Goal: Check status: Check status

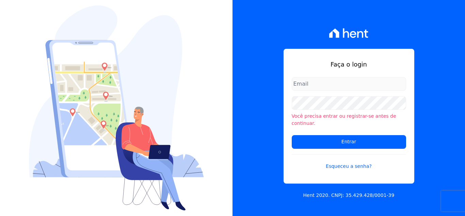
type input "[EMAIL_ADDRESS][DOMAIN_NAME]"
click at [292, 135] on input "Entrar" at bounding box center [349, 142] width 114 height 14
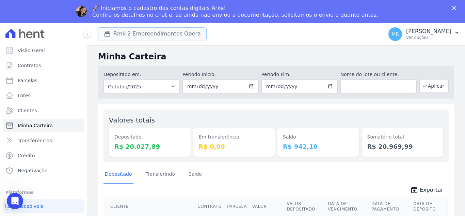
click at [164, 37] on button "Rmk 2 Empreendimentos Opera" at bounding box center [152, 33] width 109 height 13
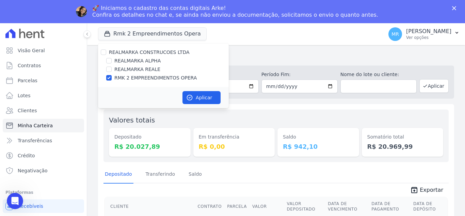
click at [145, 61] on label "REALMARKA ALPHA" at bounding box center [137, 60] width 46 height 7
click at [112, 61] on input "REALMARKA ALPHA" at bounding box center [108, 60] width 5 height 5
checkbox input "true"
drag, startPoint x: 146, startPoint y: 80, endPoint x: 152, endPoint y: 84, distance: 7.6
click at [146, 80] on label "RMK 2 EMPREENDIMENTOS OPERA" at bounding box center [155, 77] width 82 height 7
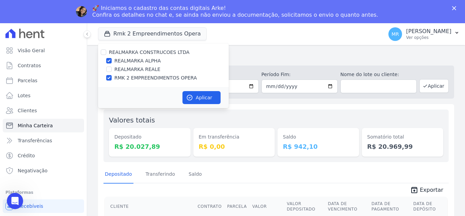
click at [112, 80] on input "RMK 2 EMPREENDIMENTOS OPERA" at bounding box center [108, 77] width 5 height 5
checkbox input "false"
click at [197, 96] on button "Aplicar" at bounding box center [201, 97] width 38 height 13
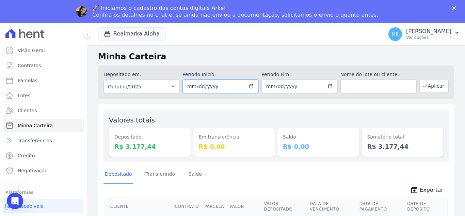
click at [253, 84] on input "[DATE]" at bounding box center [220, 86] width 76 height 14
click at [253, 83] on input "[DATE]" at bounding box center [220, 86] width 76 height 14
click at [251, 82] on input "[DATE]" at bounding box center [220, 86] width 76 height 14
click at [247, 84] on input "[DATE]" at bounding box center [220, 86] width 76 height 14
type input "[DATE]"
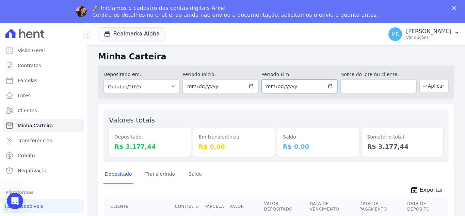
click at [329, 85] on input "[DATE]" at bounding box center [299, 86] width 76 height 14
type input "[DATE]"
click at [428, 88] on button "Aplicar" at bounding box center [433, 86] width 29 height 14
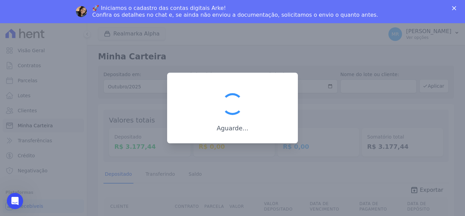
click at [234, 101] on div at bounding box center [232, 103] width 27 height 27
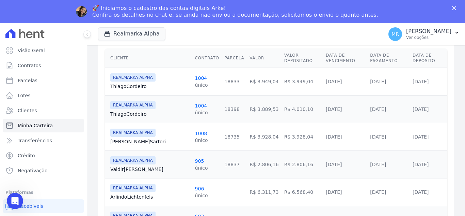
scroll to position [136, 0]
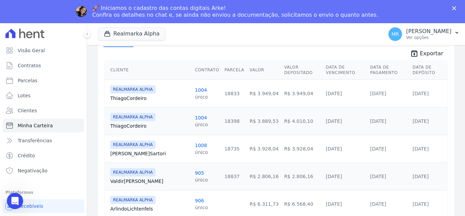
click at [222, 84] on td "18833" at bounding box center [234, 93] width 25 height 28
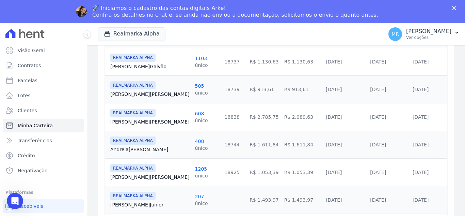
scroll to position [340, 0]
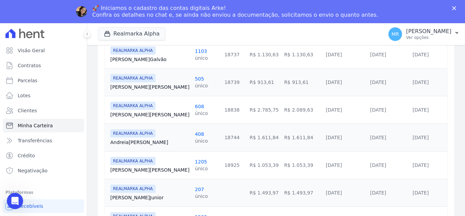
drag, startPoint x: 307, startPoint y: 160, endPoint x: 271, endPoint y: 152, distance: 37.0
click at [271, 152] on tr "REALMARKA ALPHA Josias Ferreira 1205 único 18925 R$ 1.053,39 R$ 1.053,39 30/09/…" at bounding box center [276, 165] width 343 height 28
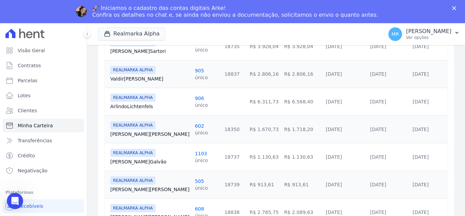
scroll to position [375, 0]
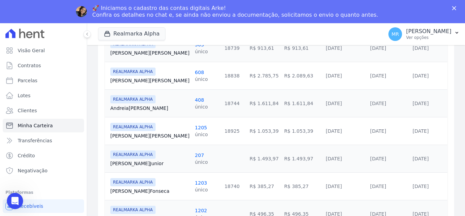
click at [247, 119] on td "R$ 1.053,39" at bounding box center [264, 131] width 34 height 28
click at [326, 128] on link "30/09/2025" at bounding box center [334, 130] width 16 height 5
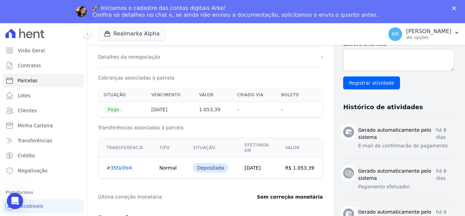
scroll to position [204, 0]
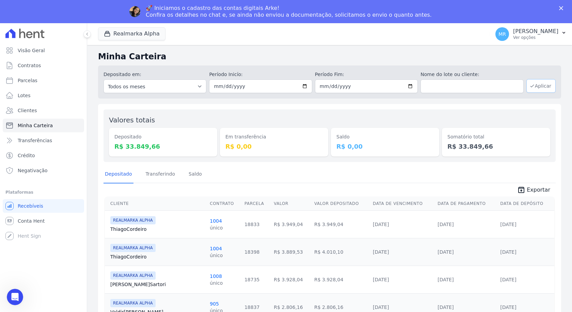
click at [465, 87] on button "Aplicar" at bounding box center [540, 86] width 29 height 14
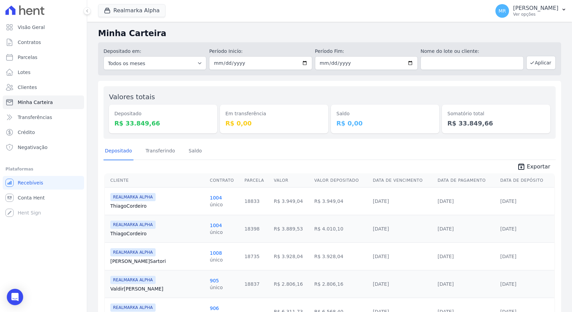
click at [512, 179] on th "Data de Depósito" at bounding box center [525, 180] width 57 height 14
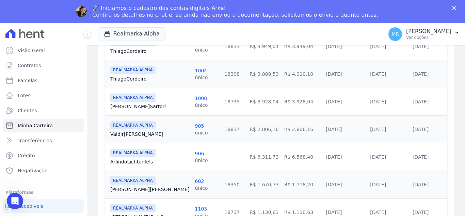
scroll to position [141, 0]
